Goal: Task Accomplishment & Management: Use online tool/utility

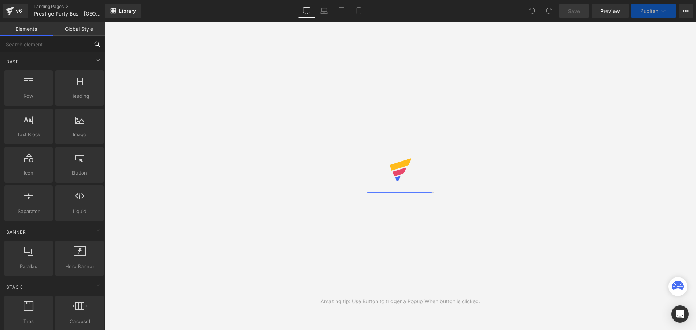
click at [86, 45] on input "text" at bounding box center [44, 44] width 89 height 16
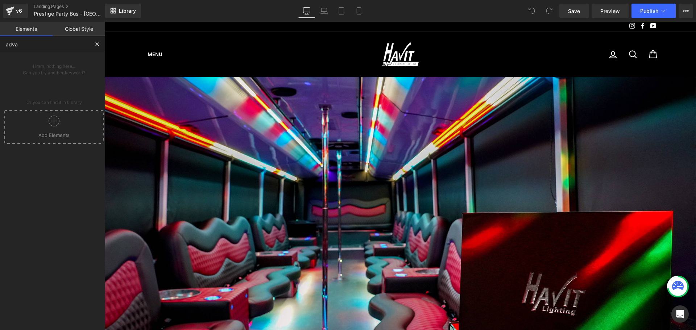
click at [79, 45] on input "adva" at bounding box center [44, 44] width 89 height 16
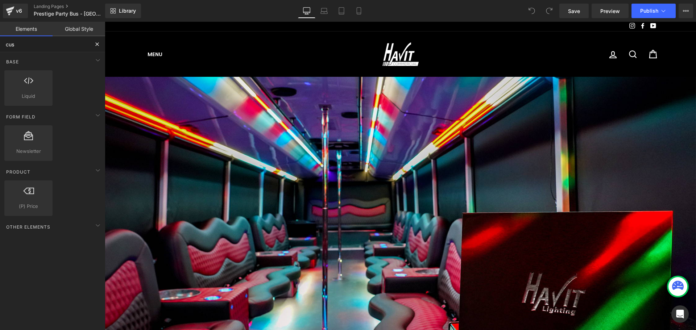
type input "cust"
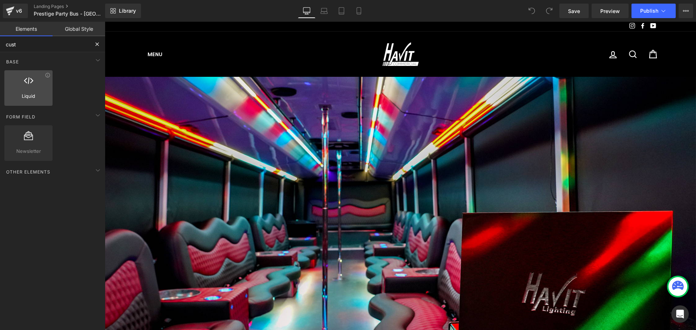
click at [41, 85] on div at bounding box center [29, 84] width 44 height 16
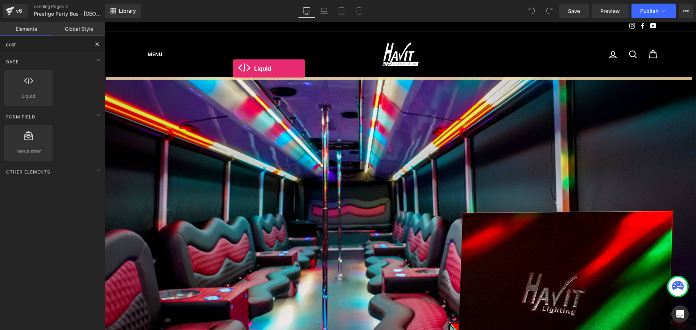
drag, startPoint x: 136, startPoint y: 114, endPoint x: 234, endPoint y: 70, distance: 107.1
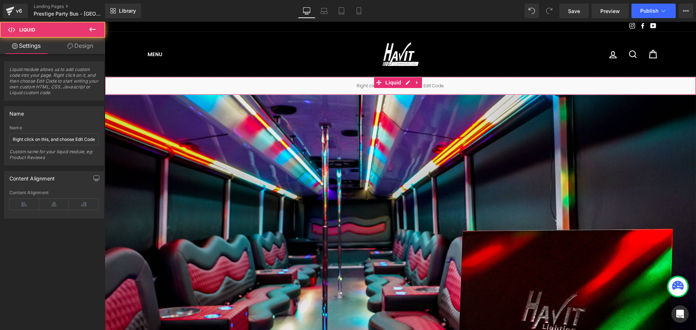
click at [334, 85] on div "Liquid" at bounding box center [400, 86] width 591 height 18
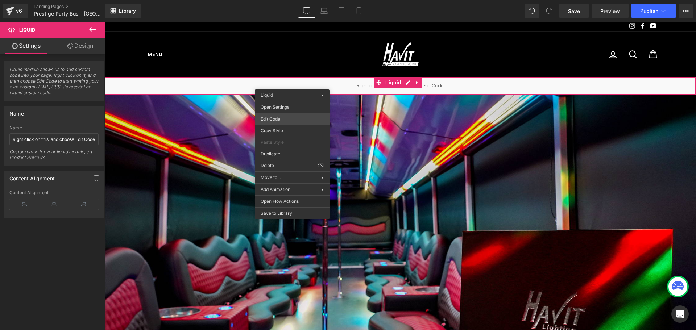
click at [278, 0] on div "Liquid You are previewing how the will restyle your page. You can not edit Elem…" at bounding box center [348, 0] width 696 height 0
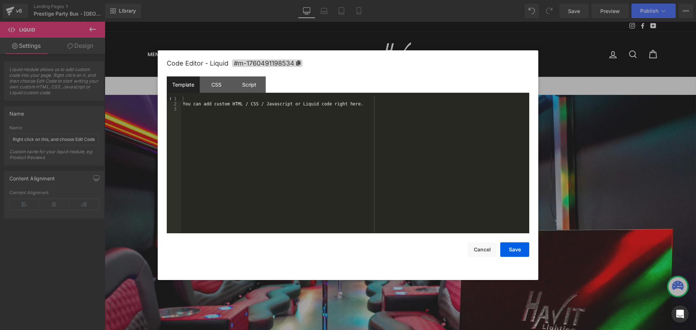
click at [333, 122] on div "You can add custom HTML / CSS / Javascript or Liquid code right here." at bounding box center [355, 169] width 348 height 147
click at [435, 128] on div "You can add custom HTML / CSS / Javascript or Liquid code right here." at bounding box center [355, 169] width 348 height 147
click at [515, 252] on button "Save" at bounding box center [514, 250] width 29 height 15
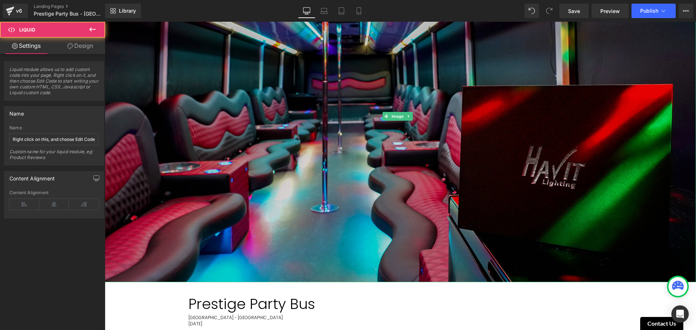
scroll to position [78, 0]
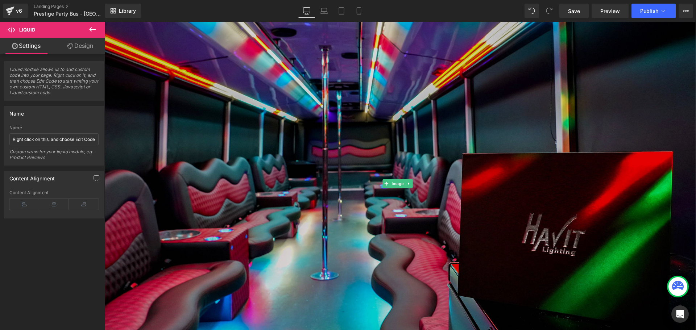
drag, startPoint x: 292, startPoint y: 85, endPoint x: 374, endPoint y: 170, distance: 118.2
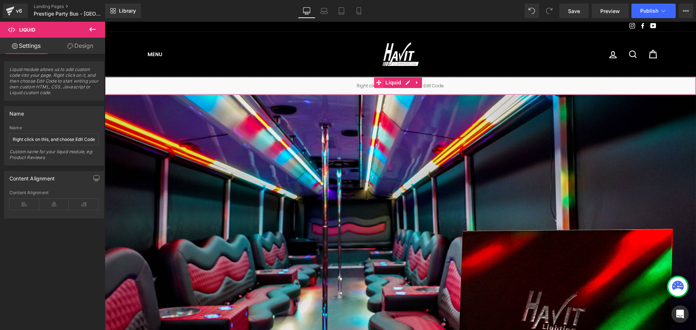
click at [383, 86] on span at bounding box center [378, 82] width 9 height 11
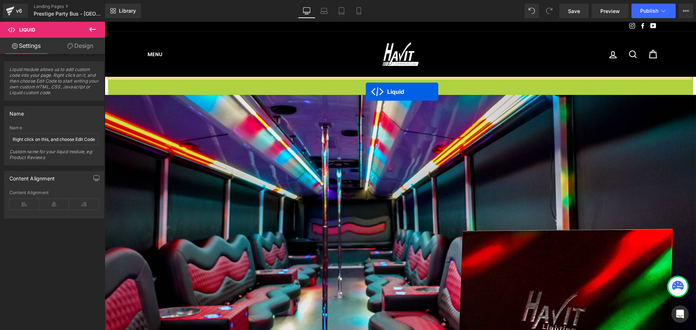
drag, startPoint x: 379, startPoint y: 82, endPoint x: 366, endPoint y: 92, distance: 15.8
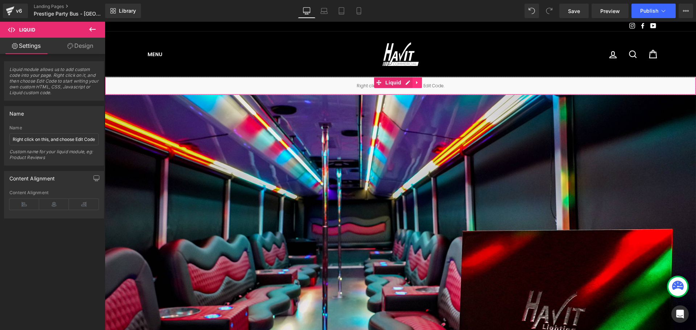
click at [418, 82] on icon at bounding box center [417, 82] width 5 height 5
click at [412, 82] on icon at bounding box center [412, 82] width 5 height 5
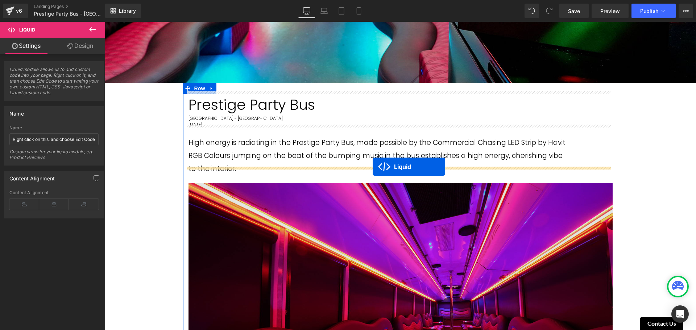
drag, startPoint x: 381, startPoint y: 99, endPoint x: 373, endPoint y: 167, distance: 68.0
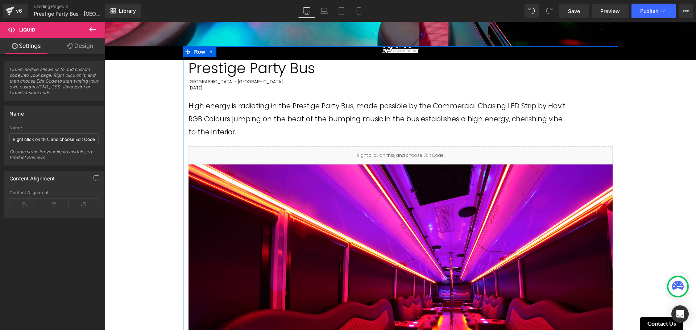
scroll to position [381, 0]
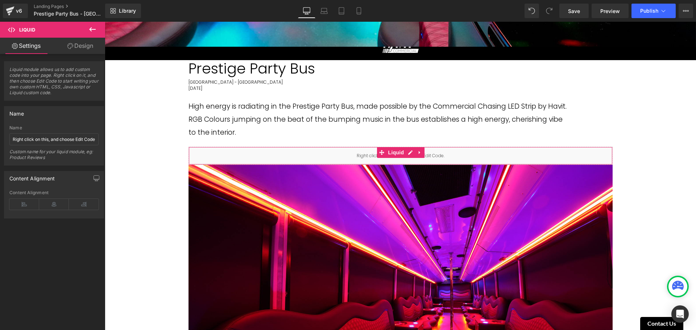
click at [36, 48] on link "Settings" at bounding box center [26, 46] width 53 height 16
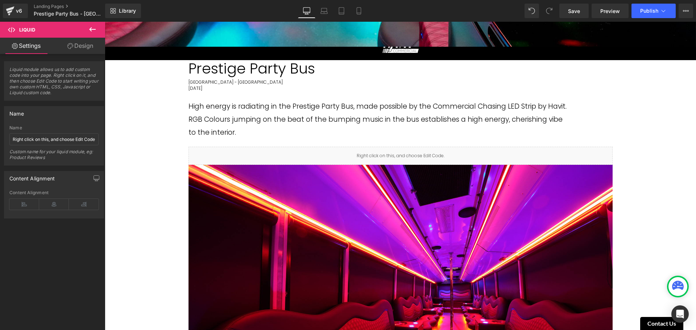
click at [94, 29] on icon at bounding box center [92, 29] width 9 height 9
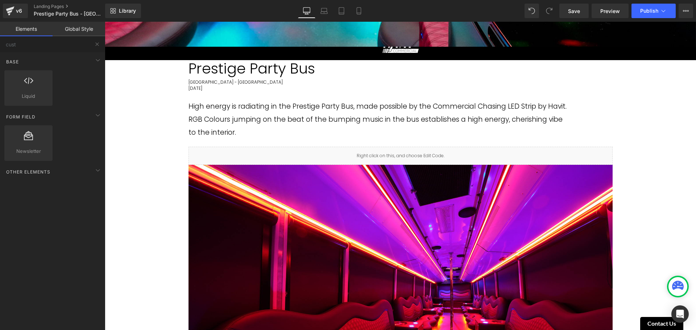
drag, startPoint x: 119, startPoint y: 120, endPoint x: 109, endPoint y: 104, distance: 19.4
click at [93, 45] on button at bounding box center [97, 44] width 16 height 16
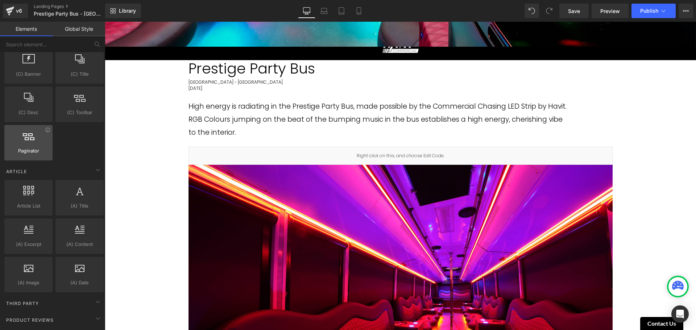
scroll to position [1321, 0]
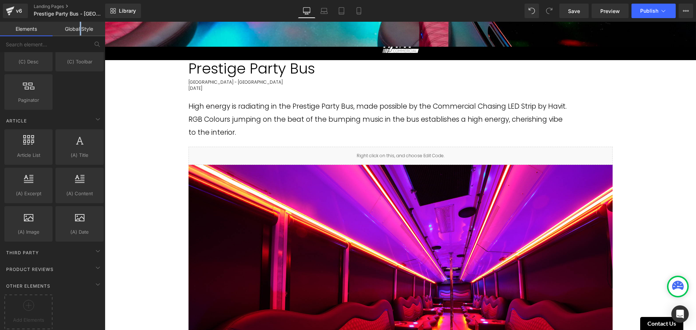
click at [81, 34] on link "Global Style" at bounding box center [79, 29] width 53 height 15
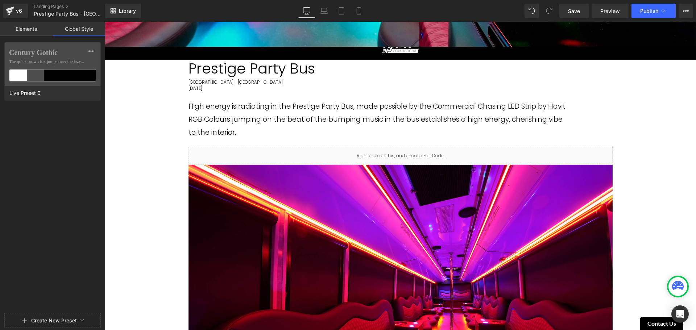
click at [36, 32] on link "Elements" at bounding box center [26, 29] width 53 height 15
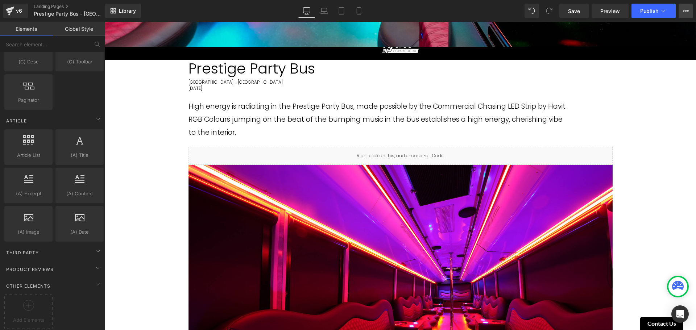
click at [691, 12] on button "View Live Page View with current Template Save Template to Library Schedule Pub…" at bounding box center [686, 11] width 15 height 15
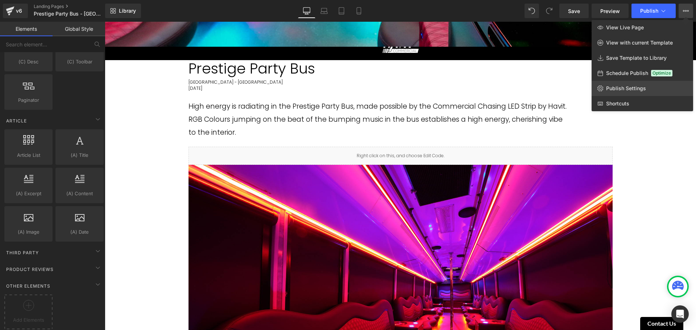
click at [630, 85] on span "Publish Settings" at bounding box center [626, 88] width 40 height 7
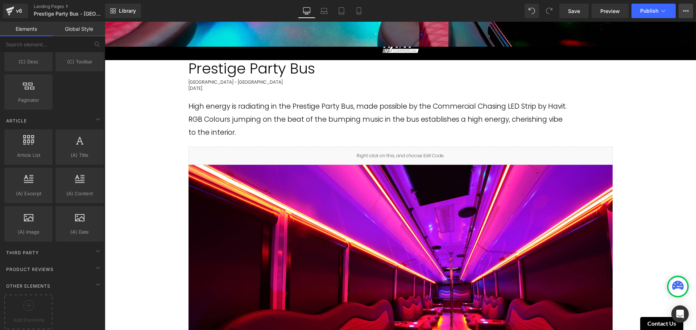
drag, startPoint x: 685, startPoint y: 11, endPoint x: 642, endPoint y: 70, distance: 73.0
click at [684, 12] on icon at bounding box center [684, 10] width 2 height 1
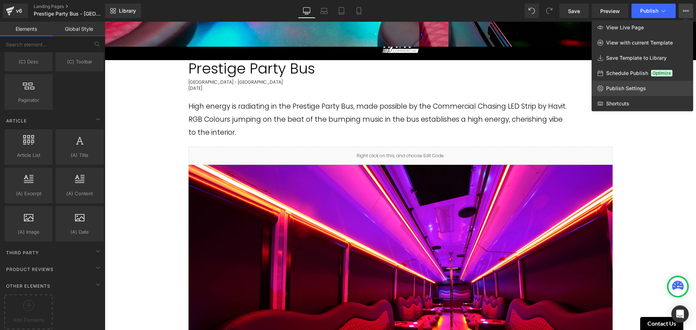
click at [630, 91] on span "Publish Settings" at bounding box center [626, 88] width 40 height 7
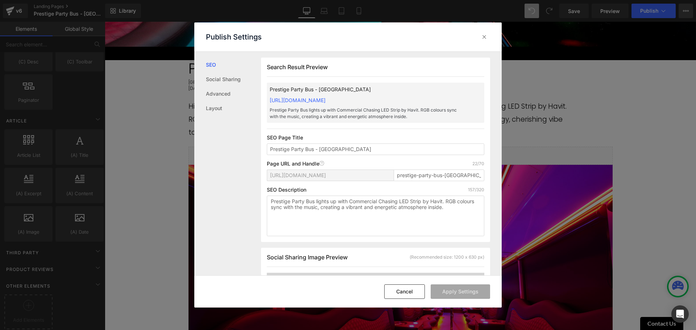
scroll to position [0, 0]
click at [220, 88] on link "Advanced" at bounding box center [233, 94] width 55 height 15
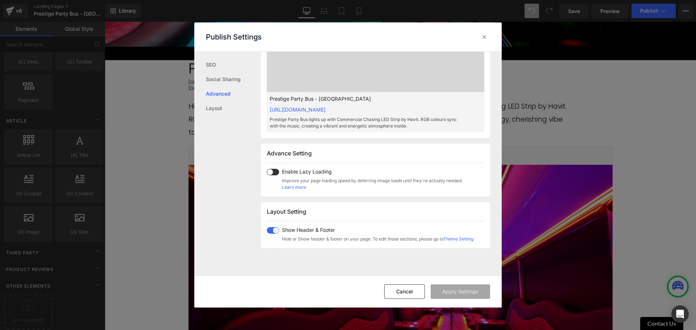
scroll to position [264, 0]
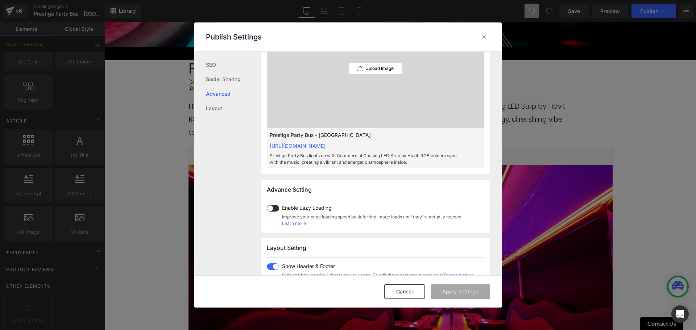
click at [306, 207] on span "Enable Lazy Loading" at bounding box center [372, 208] width 181 height 6
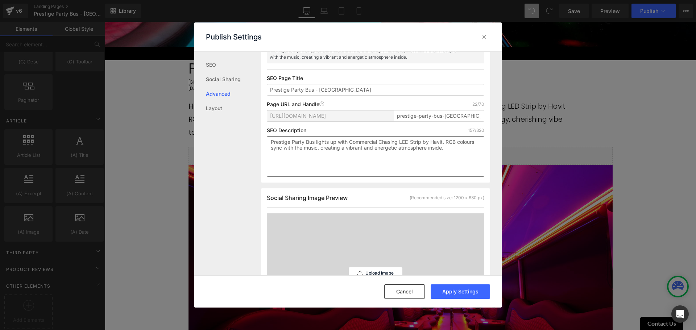
scroll to position [47, 0]
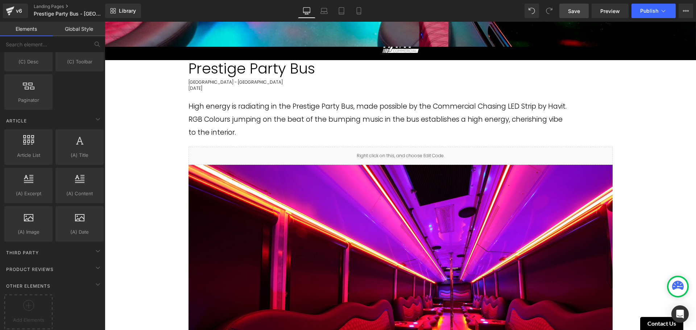
click at [578, 11] on span "Save" at bounding box center [574, 11] width 12 height 8
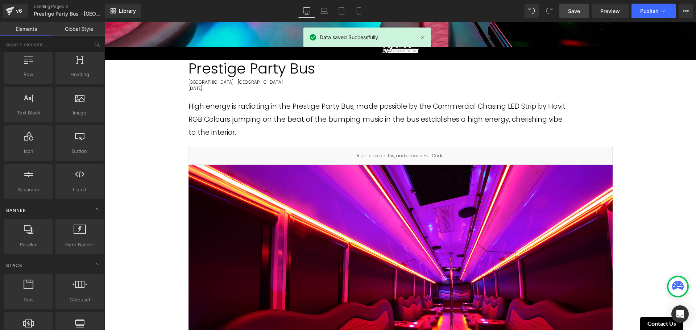
scroll to position [0, 0]
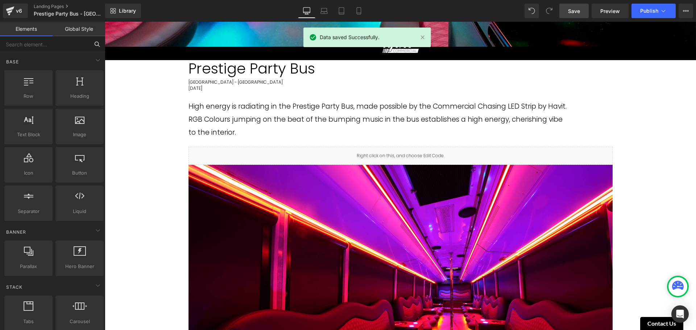
click at [47, 44] on input "text" at bounding box center [44, 44] width 89 height 16
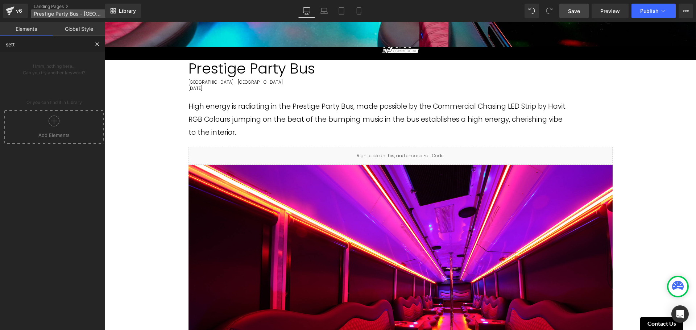
type input "sett"
click at [58, 14] on span "Prestige Party Bus - [GEOGRAPHIC_DATA]" at bounding box center [69, 14] width 70 height 6
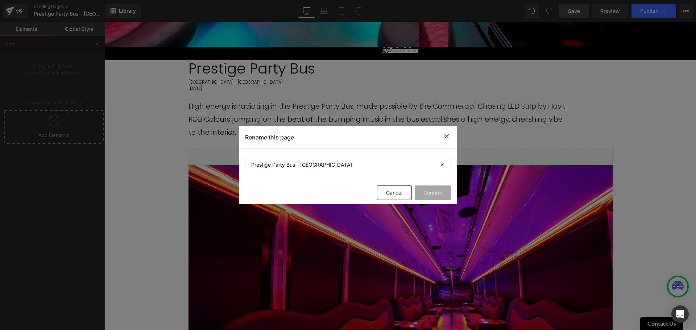
drag, startPoint x: 219, startPoint y: 81, endPoint x: 208, endPoint y: 70, distance: 15.4
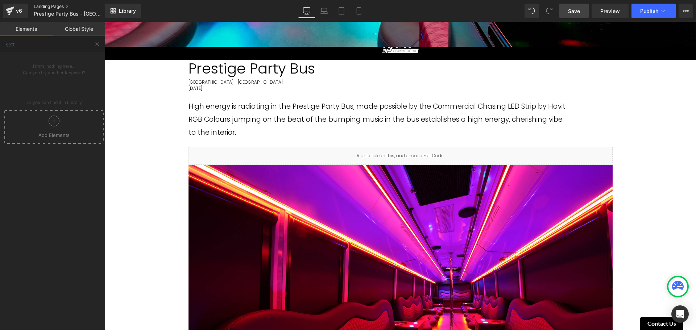
click at [67, 5] on link "Landing Pages" at bounding box center [75, 7] width 83 height 6
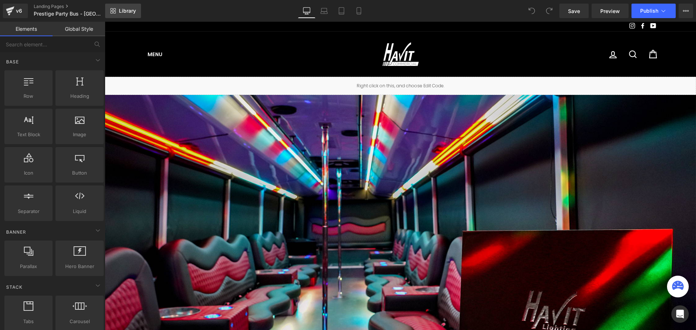
click at [133, 10] on span "Library" at bounding box center [127, 11] width 17 height 7
click at [133, 0] on div "You are previewing how the will restyle your page. You can not edit Elements in…" at bounding box center [348, 0] width 696 height 0
click at [413, 83] on link at bounding box center [417, 82] width 9 height 11
click at [337, 87] on div "Liquid" at bounding box center [400, 86] width 591 height 18
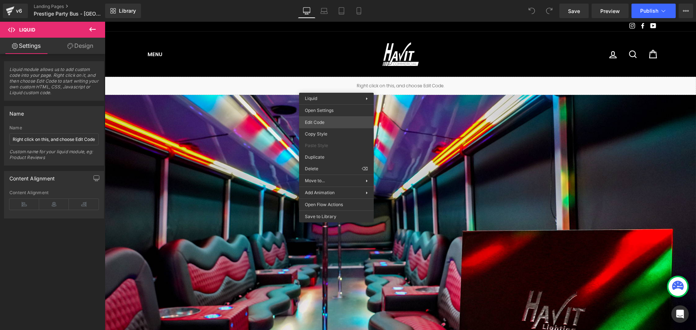
click at [326, 0] on div "You are previewing how the will restyle your page. You can not edit Elements in…" at bounding box center [348, 0] width 696 height 0
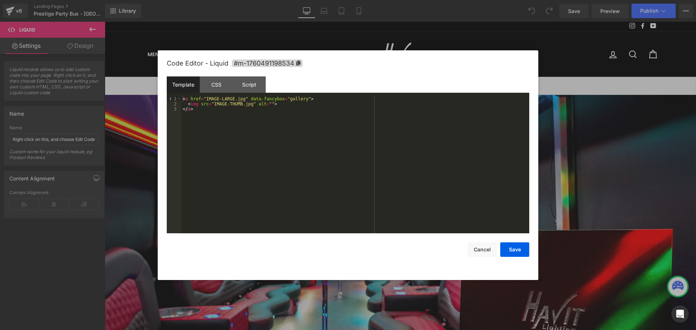
click at [326, 127] on div "< a href = "IMAGE-LARGE.jpg" data-fancybox = "gallery" > < img src = "IMAGE-THU…" at bounding box center [355, 169] width 348 height 147
click at [571, 128] on div at bounding box center [348, 165] width 696 height 330
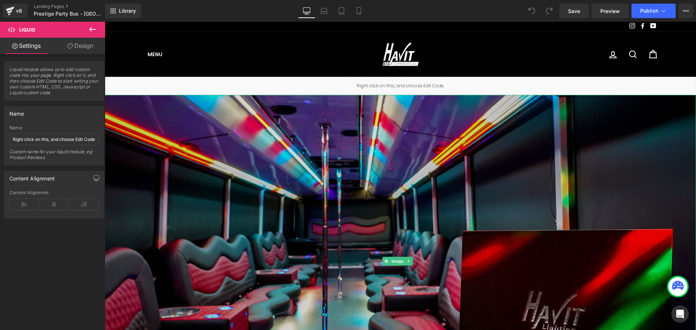
click at [459, 145] on img at bounding box center [400, 261] width 591 height 333
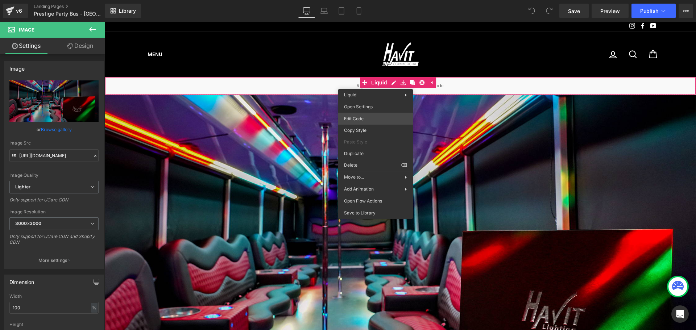
click at [363, 0] on div "You are previewing how the will restyle your page. You can not edit Elements in…" at bounding box center [348, 0] width 696 height 0
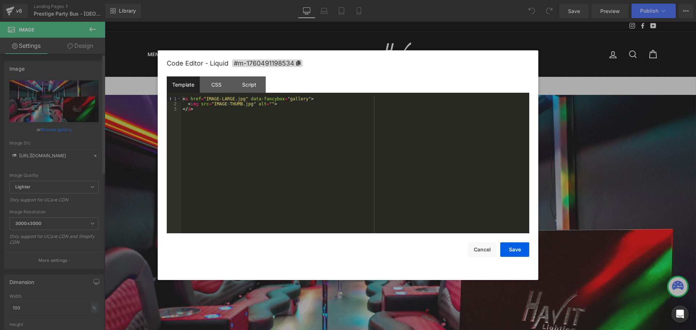
drag, startPoint x: 46, startPoint y: 118, endPoint x: 45, endPoint y: 148, distance: 30.5
click at [14, 133] on div at bounding box center [348, 165] width 696 height 330
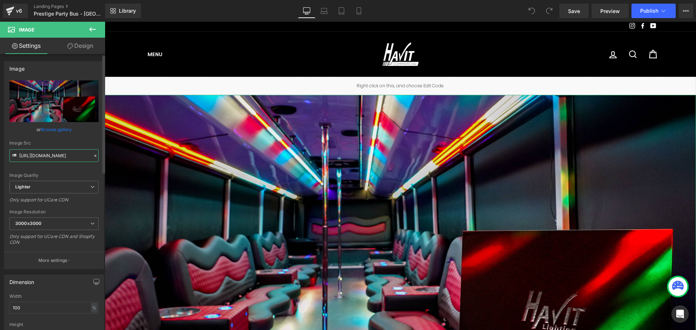
drag, startPoint x: 46, startPoint y: 157, endPoint x: 22, endPoint y: 157, distance: 24.3
click at [22, 157] on input "https://ucarecdn.com/7f3e14ae-9674-4bdd-ae9a-026b93bf263f/-/format/auto/-/previ…" at bounding box center [53, 155] width 89 height 13
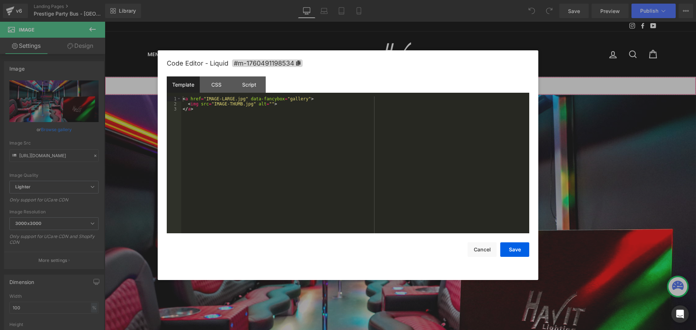
click at [453, 0] on div "You are previewing how the will restyle your page. You can not edit Elements in…" at bounding box center [348, 0] width 696 height 0
click at [468, 107] on div "< a href = "IMAGE-LARGE.jpg" data-fancybox = "gallery" > < img src = "IMAGE-THU…" at bounding box center [355, 169] width 348 height 147
click at [48, 157] on div at bounding box center [348, 165] width 696 height 330
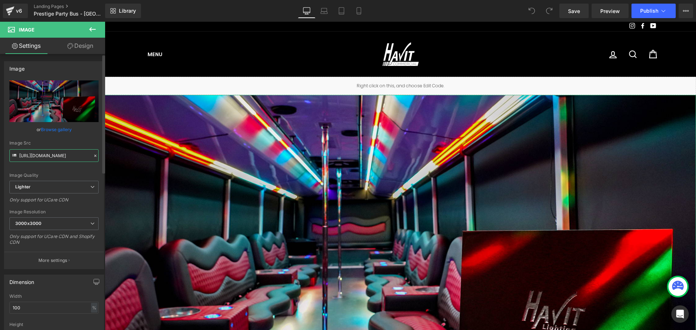
click at [48, 157] on input "https://ucarecdn.com/7f3e14ae-9674-4bdd-ae9a-026b93bf263f/-/format/auto/-/previ…" at bounding box center [53, 155] width 89 height 13
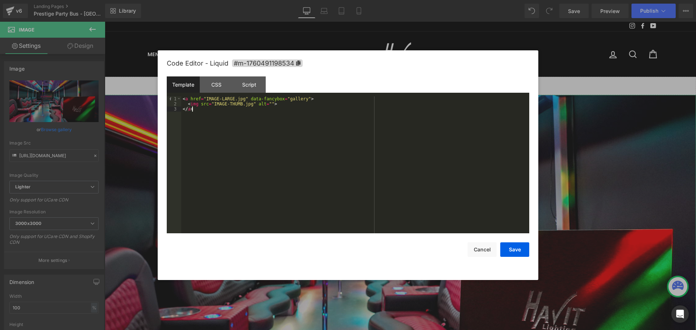
drag, startPoint x: 286, startPoint y: 65, endPoint x: 275, endPoint y: 116, distance: 51.9
click at [275, 116] on div "< a href = "IMAGE-LARGE.jpg" data-fancybox = "gallery" > < img src = "IMAGE-THU…" at bounding box center [355, 169] width 348 height 147
drag, startPoint x: 247, startPoint y: 106, endPoint x: 211, endPoint y: 105, distance: 36.3
click at [211, 105] on div "< a href = "IMAGE-LARGE.jpg" data-fancybox = "gallery" > < img src = "IMAGE-THU…" at bounding box center [355, 169] width 348 height 147
click at [21, 196] on div at bounding box center [348, 165] width 696 height 330
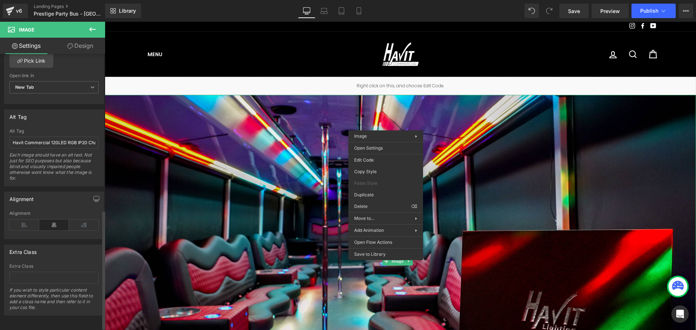
scroll to position [363, 0]
click at [39, 141] on input "Havit Commercial 120LED RGB IP20 Chasing LED Strip interior in various differen…" at bounding box center [53, 142] width 89 height 12
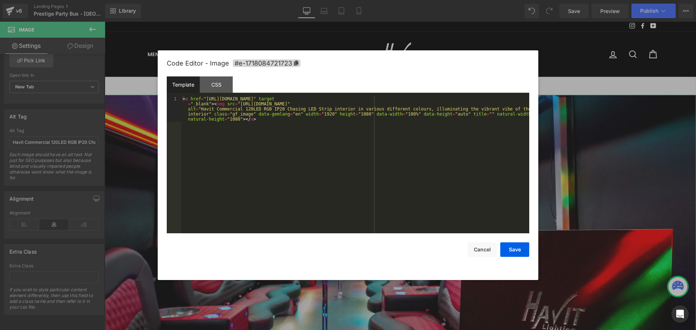
click at [303, 0] on div "You are previewing how the will restyle your page. You can not edit Elements in…" at bounding box center [348, 0] width 696 height 0
drag, startPoint x: 472, startPoint y: 149, endPoint x: 497, endPoint y: 158, distance: 26.6
click at [497, 158] on div "< a href = "https://ucarecdn.com/7f3e14ae-9674-4bdd-ae9a-026b93bf263f/-/format/…" at bounding box center [355, 190] width 348 height 188
click at [521, 261] on div "Code Editor - Image #e-1718084721723 Template CSS 1 < a href = "https://ucarecd…" at bounding box center [348, 165] width 363 height 230
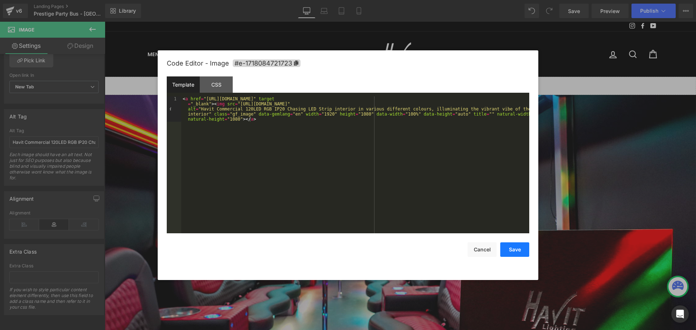
click at [512, 251] on button "Save" at bounding box center [514, 250] width 29 height 15
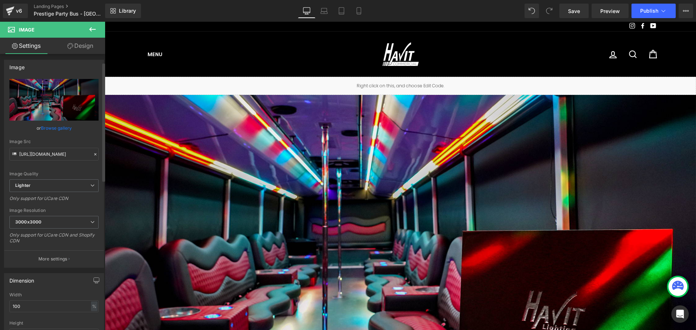
scroll to position [0, 0]
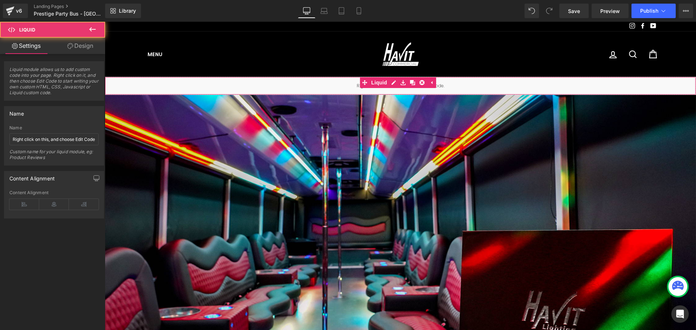
click at [317, 86] on div "Liquid" at bounding box center [400, 86] width 591 height 18
click at [413, 84] on icon at bounding box center [412, 82] width 5 height 5
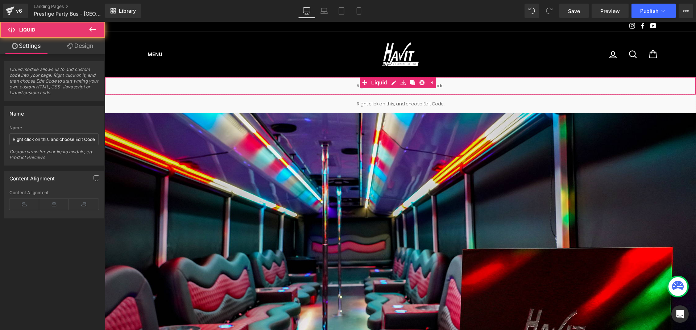
click at [333, 85] on div "Liquid" at bounding box center [400, 86] width 591 height 18
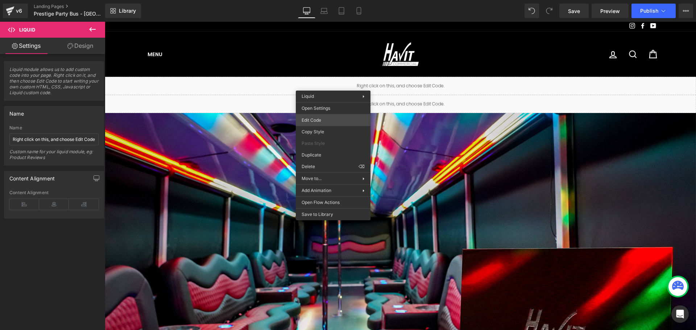
click at [343, 0] on div "You are previewing how the will restyle your page. You can not edit Elements in…" at bounding box center [348, 0] width 696 height 0
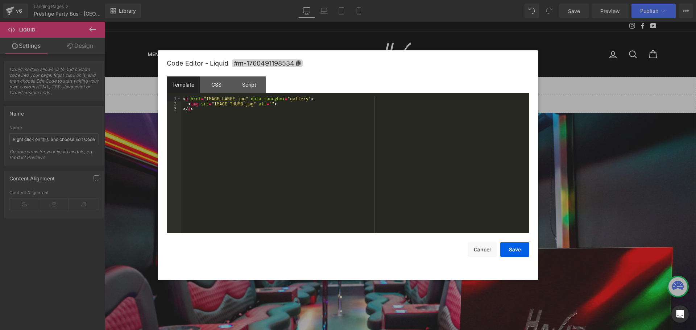
click at [321, 110] on div "< a href = "IMAGE-LARGE.jpg" data-fancybox = "gallery" > < img src = "IMAGE-THU…" at bounding box center [355, 169] width 348 height 147
click at [510, 250] on button "Save" at bounding box center [514, 250] width 29 height 15
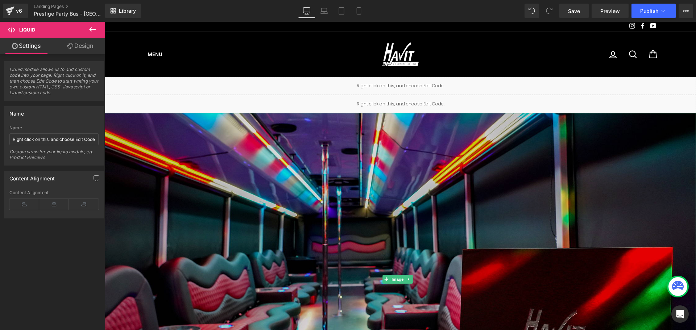
click at [388, 189] on img at bounding box center [400, 279] width 591 height 333
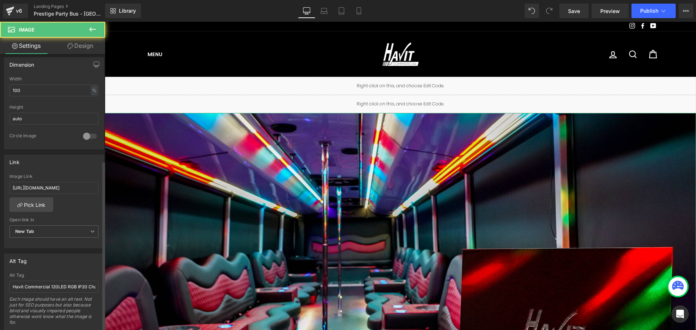
scroll to position [368, 0]
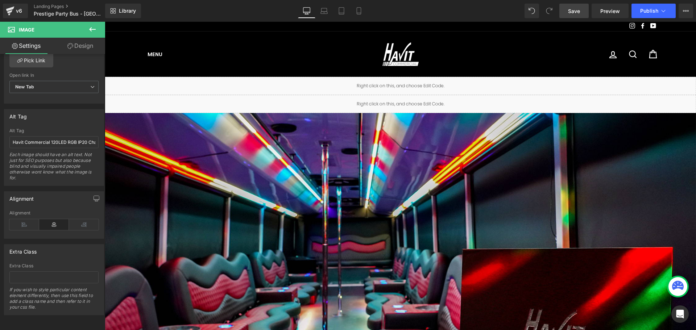
click at [578, 10] on span "Save" at bounding box center [574, 11] width 12 height 8
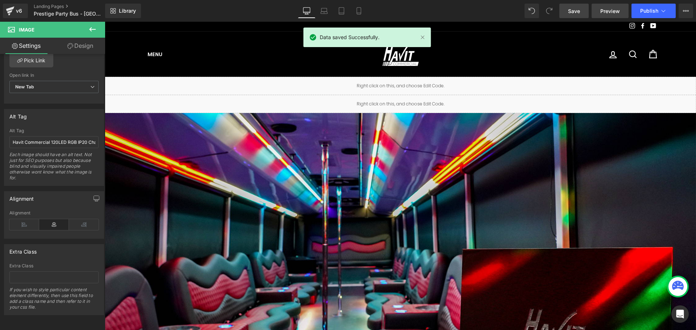
click at [603, 10] on span "Preview" at bounding box center [610, 11] width 20 height 8
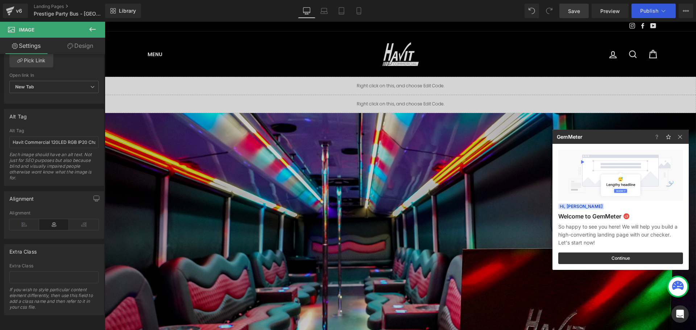
click at [318, 208] on div at bounding box center [348, 165] width 696 height 330
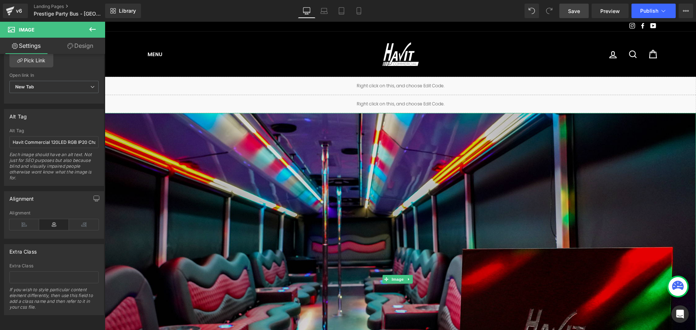
click at [261, 146] on img at bounding box center [400, 279] width 591 height 333
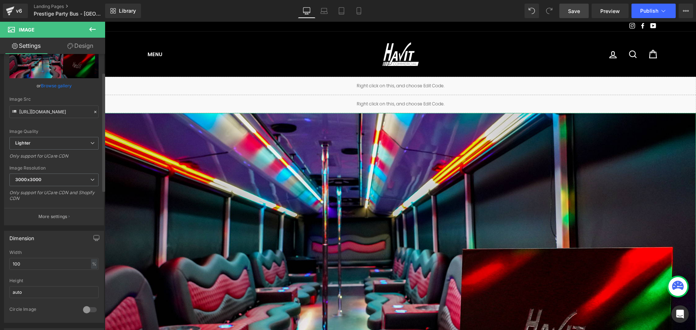
scroll to position [41, 0]
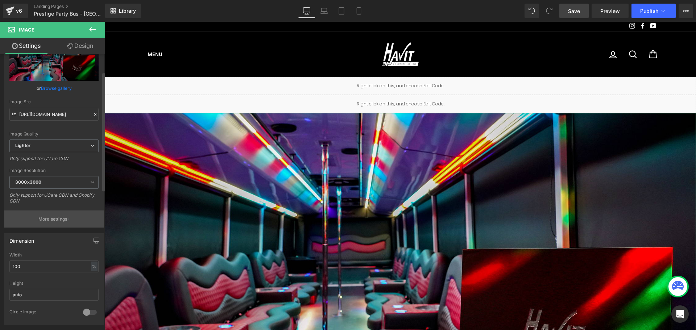
click at [63, 219] on p "More settings" at bounding box center [52, 219] width 29 height 7
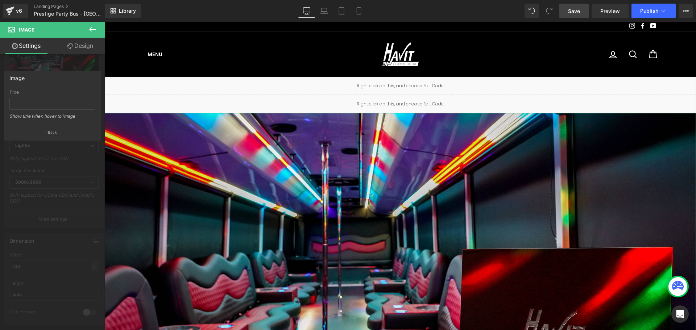
click at [63, 218] on div at bounding box center [52, 178] width 105 height 312
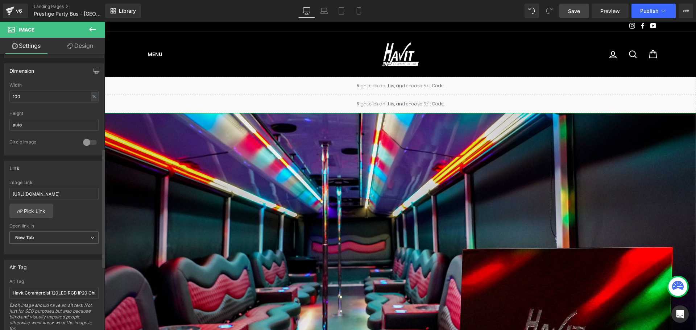
scroll to position [223, 0]
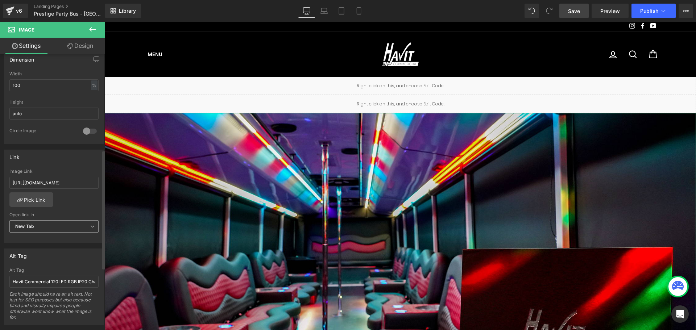
click at [83, 230] on span "New Tab" at bounding box center [53, 226] width 89 height 13
click at [83, 227] on span "New Tab" at bounding box center [52, 226] width 86 height 13
click at [88, 136] on div at bounding box center [89, 131] width 17 height 12
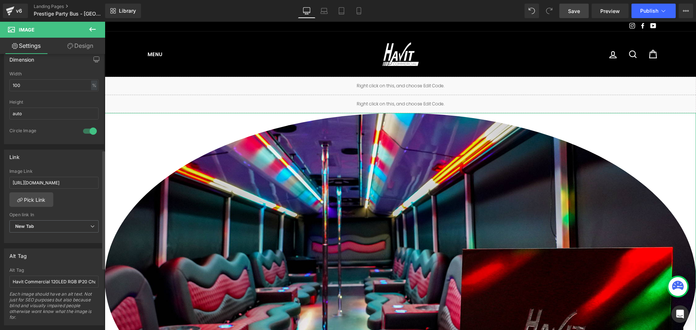
click at [88, 136] on div at bounding box center [89, 131] width 17 height 12
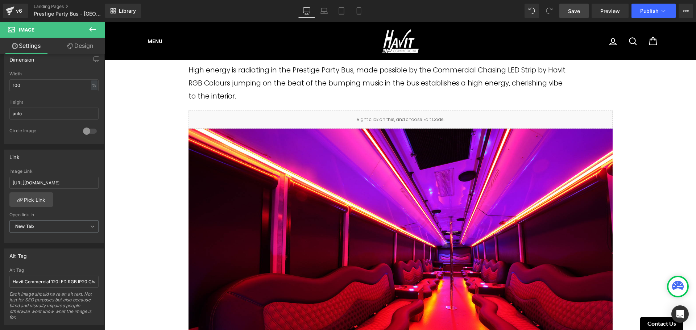
scroll to position [399, 0]
